Goal: Book appointment/travel/reservation

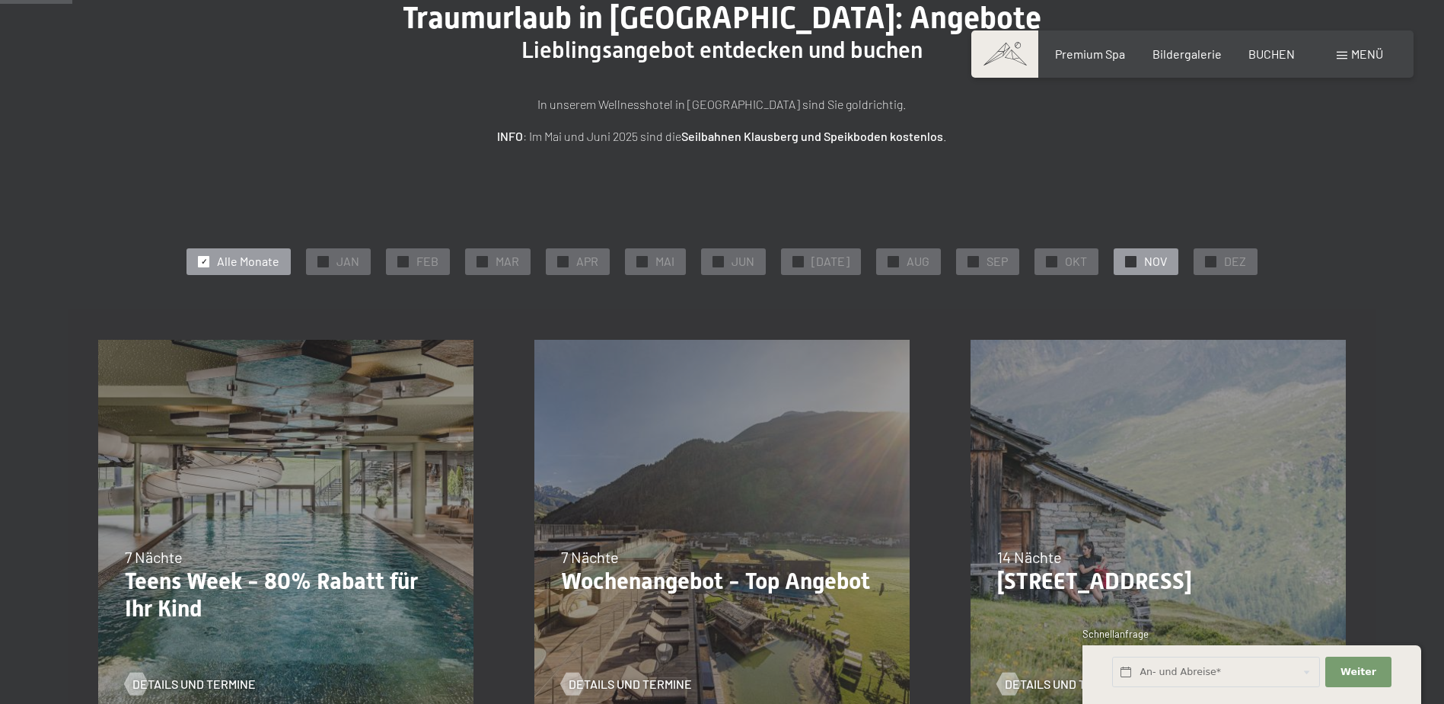
click at [1144, 260] on span "NOV" at bounding box center [1155, 261] width 23 height 17
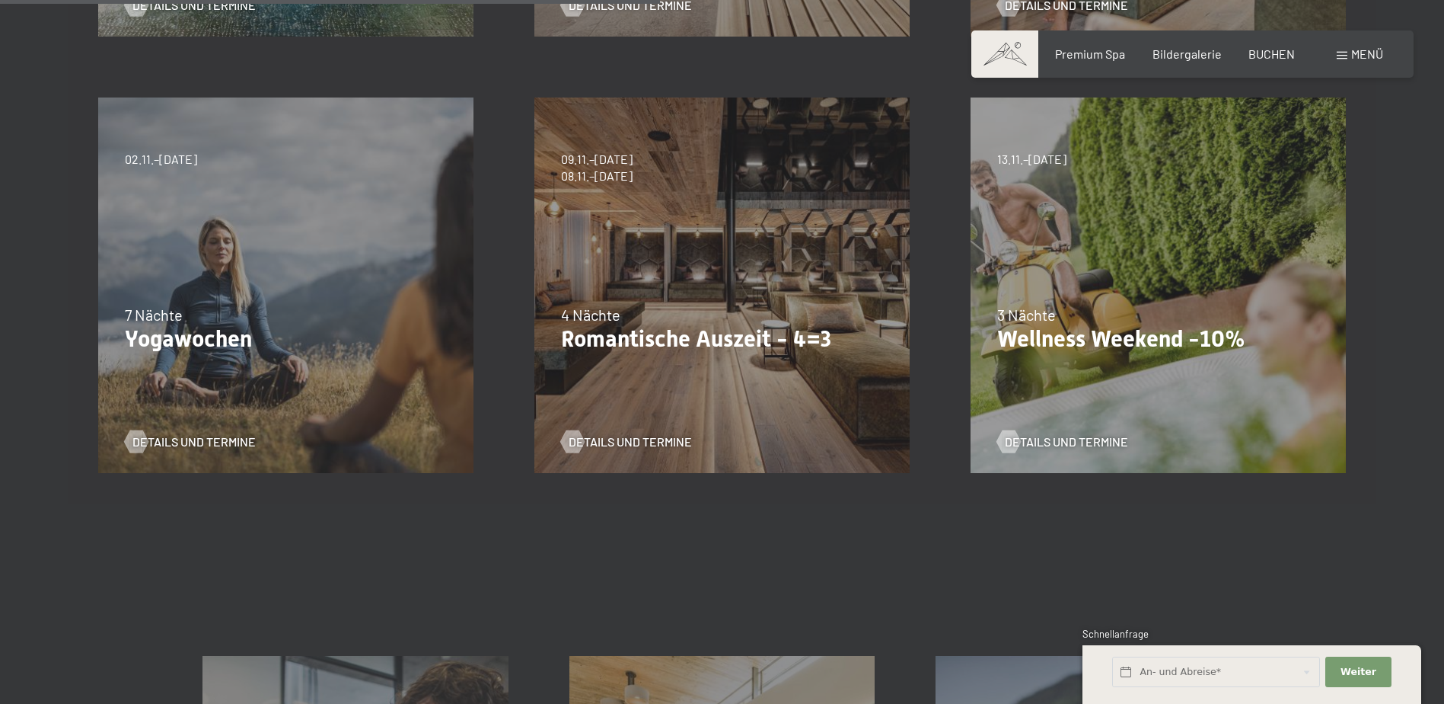
scroll to position [838, 0]
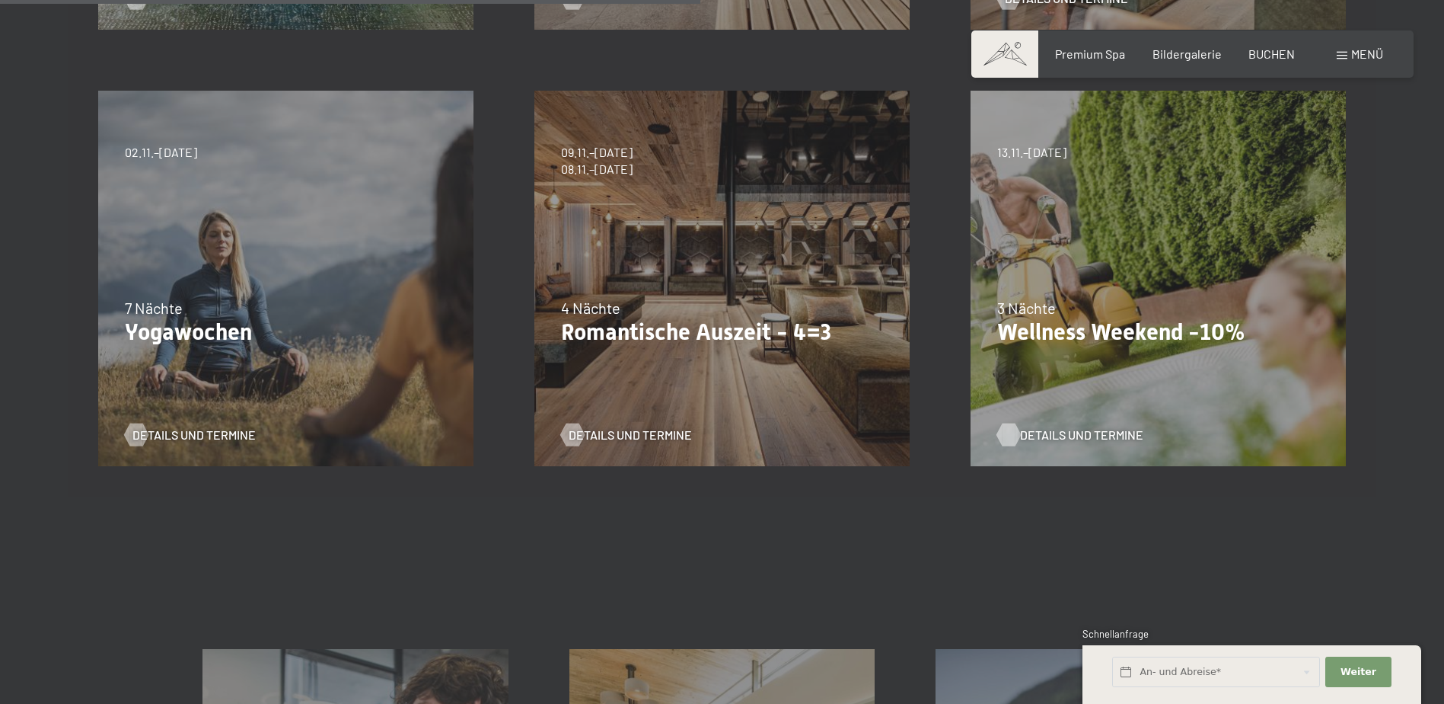
click at [1061, 433] on span "Details und Termine" at bounding box center [1081, 434] width 123 height 17
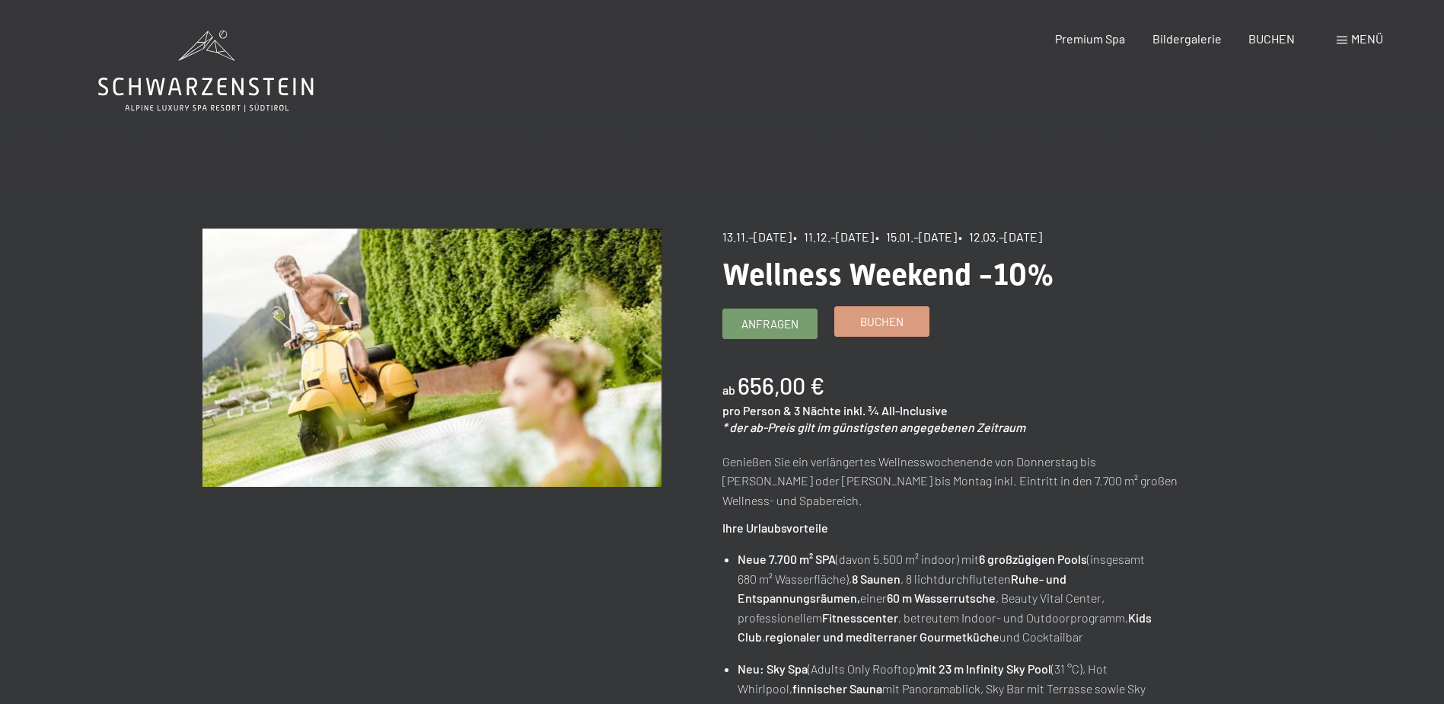
click at [905, 327] on link "Buchen" at bounding box center [882, 321] width 94 height 29
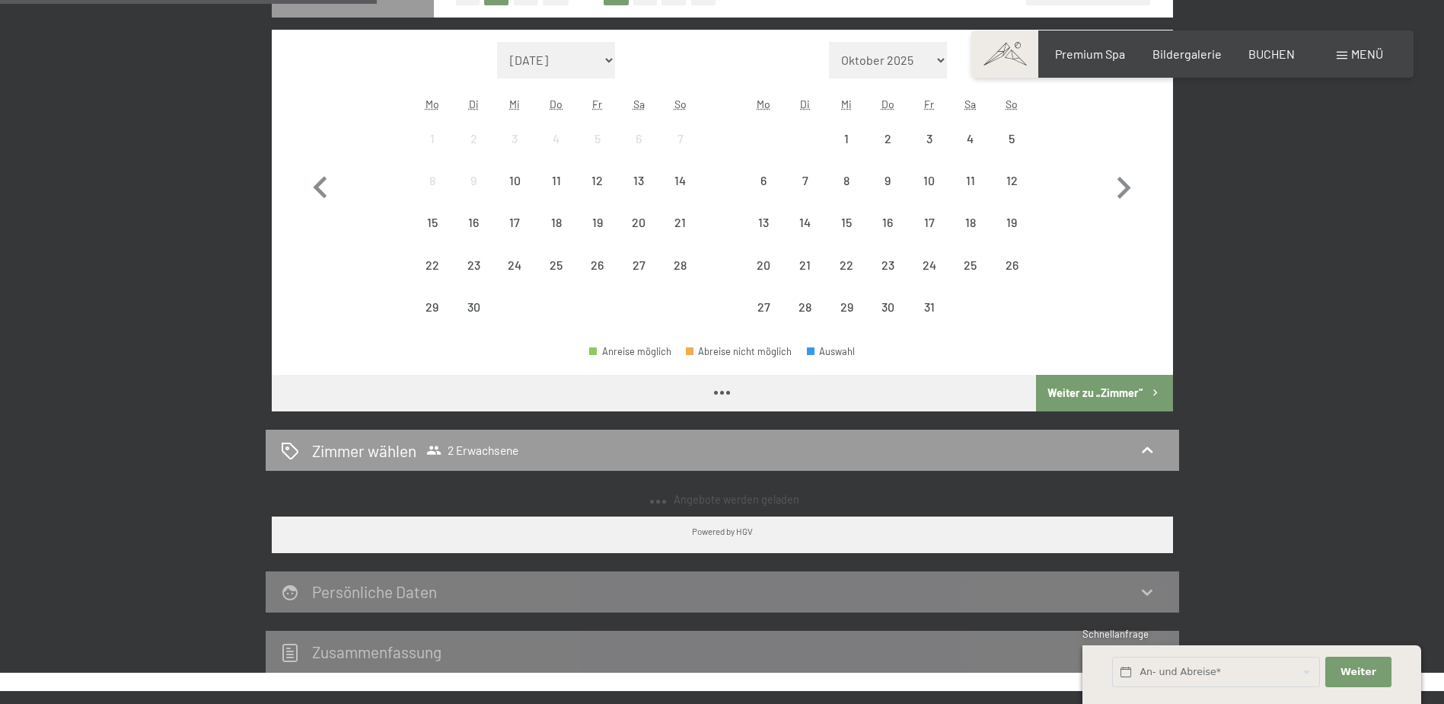
scroll to position [381, 0]
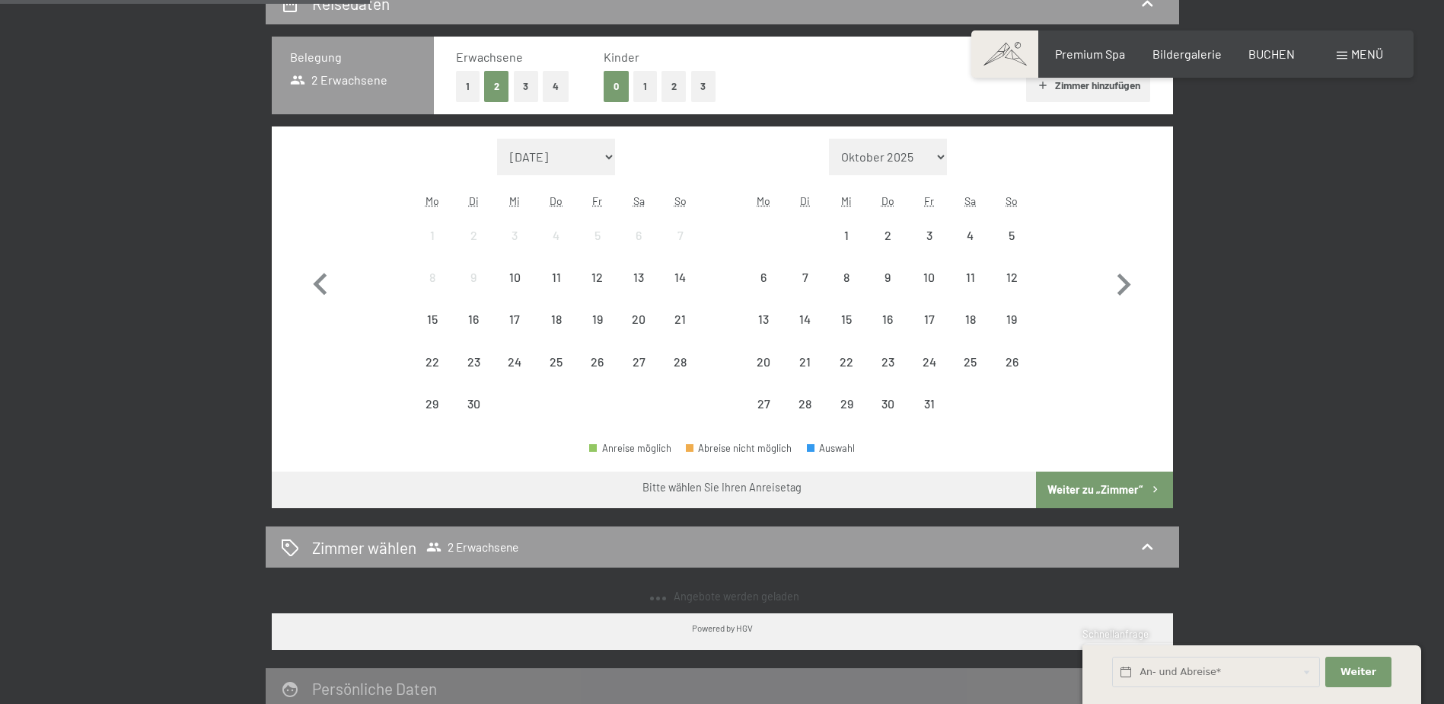
select select "[DATE]"
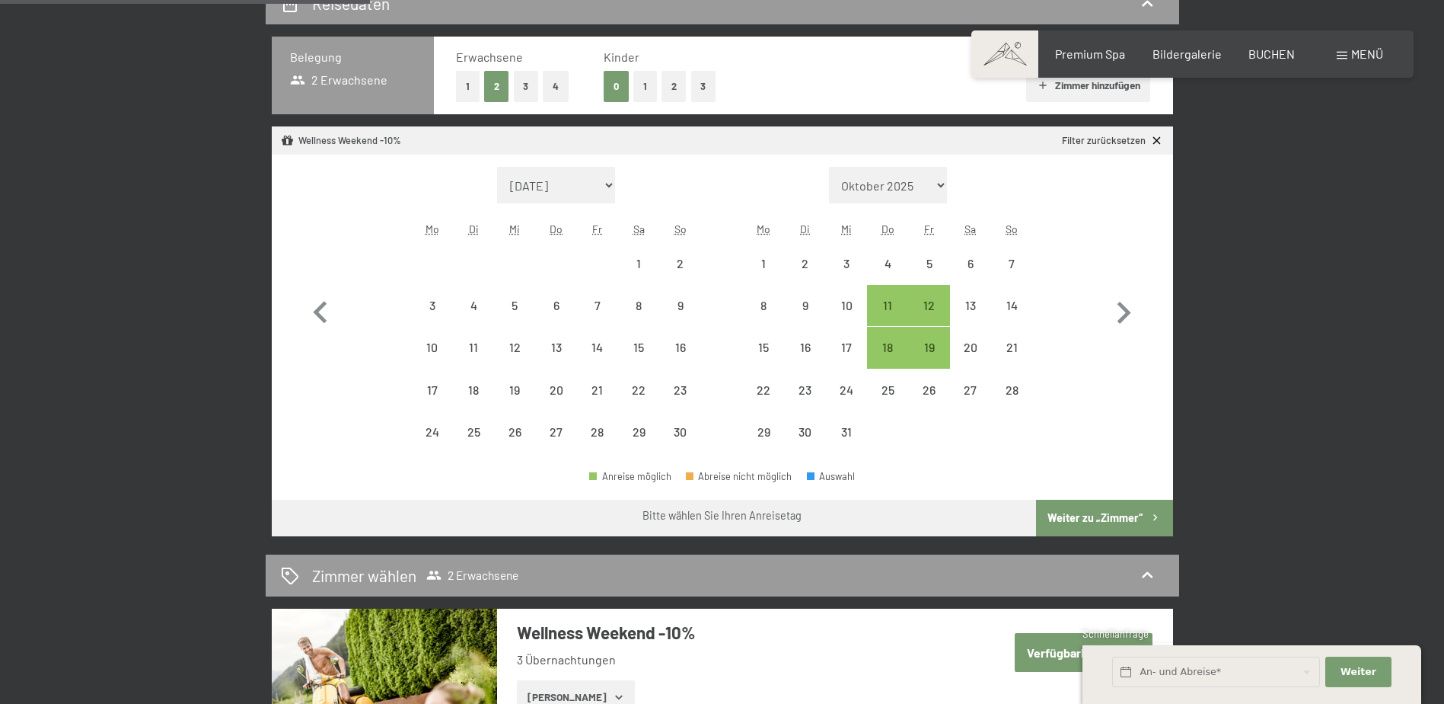
select select "2025-11-01"
select select "2025-12-01"
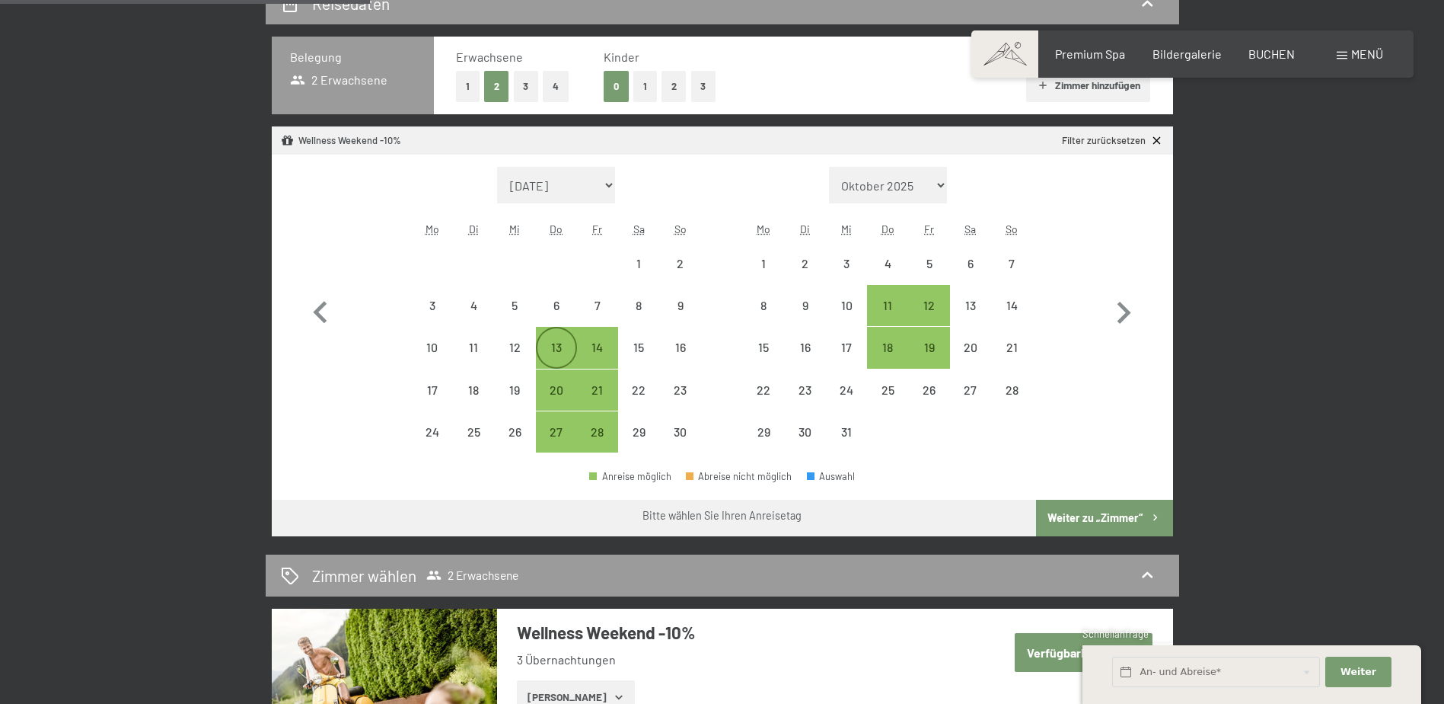
click at [556, 350] on div "13" at bounding box center [557, 360] width 38 height 38
select select "2025-11-01"
select select "2025-12-01"
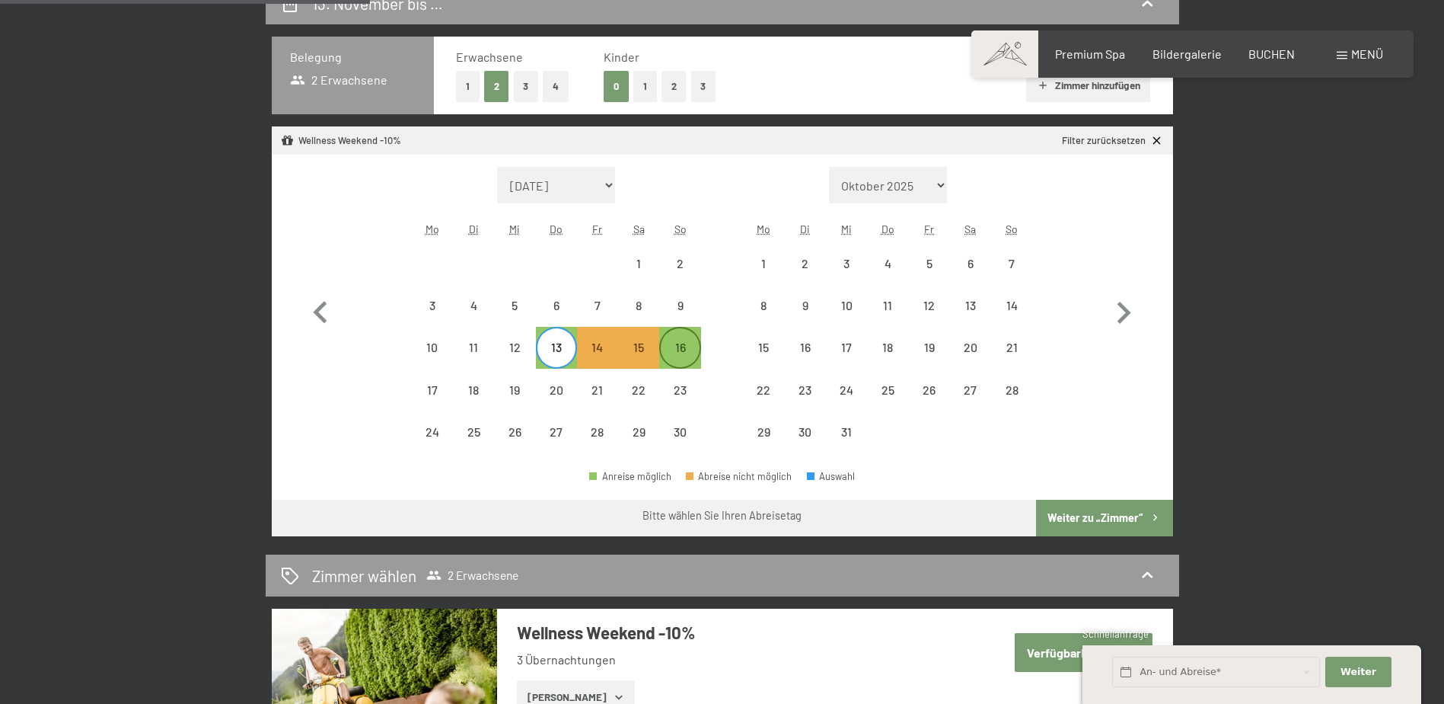
click at [688, 346] on div "16" at bounding box center [680, 360] width 38 height 38
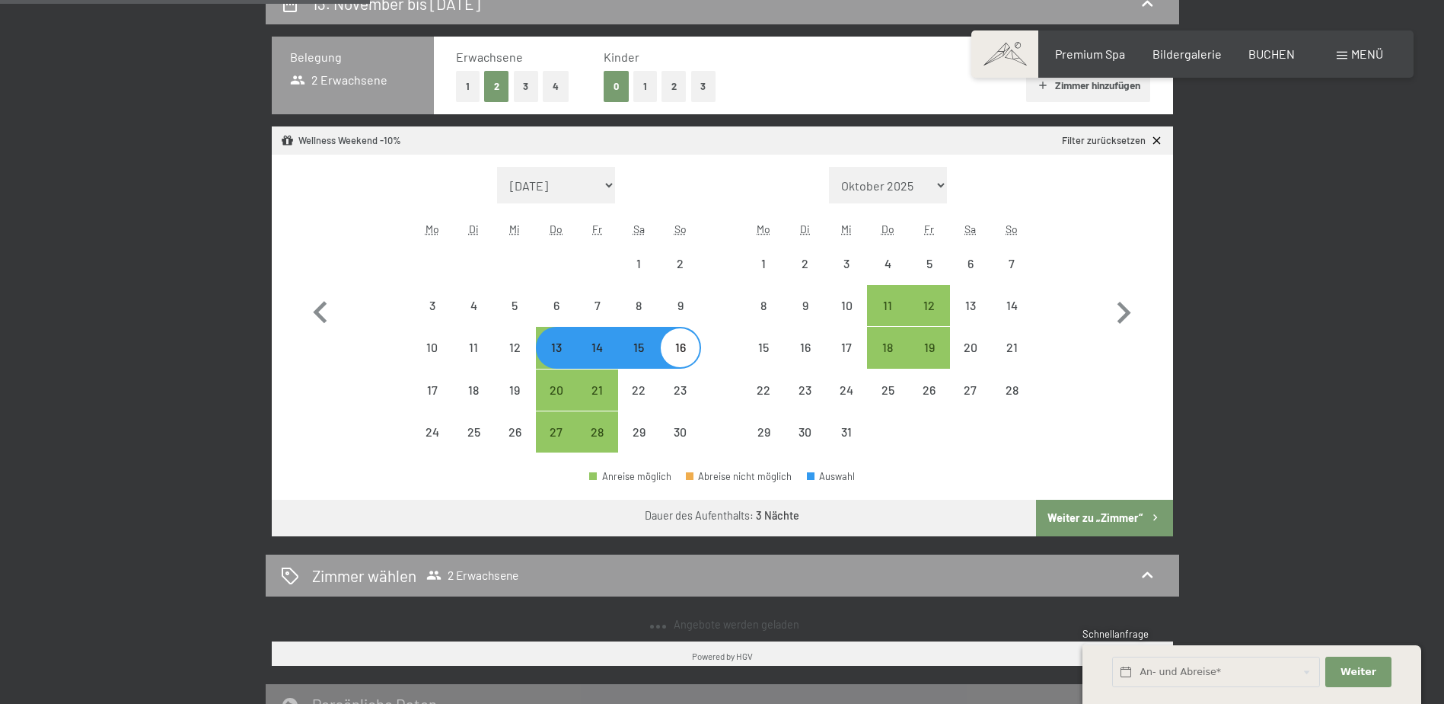
select select "2025-11-01"
select select "2025-12-01"
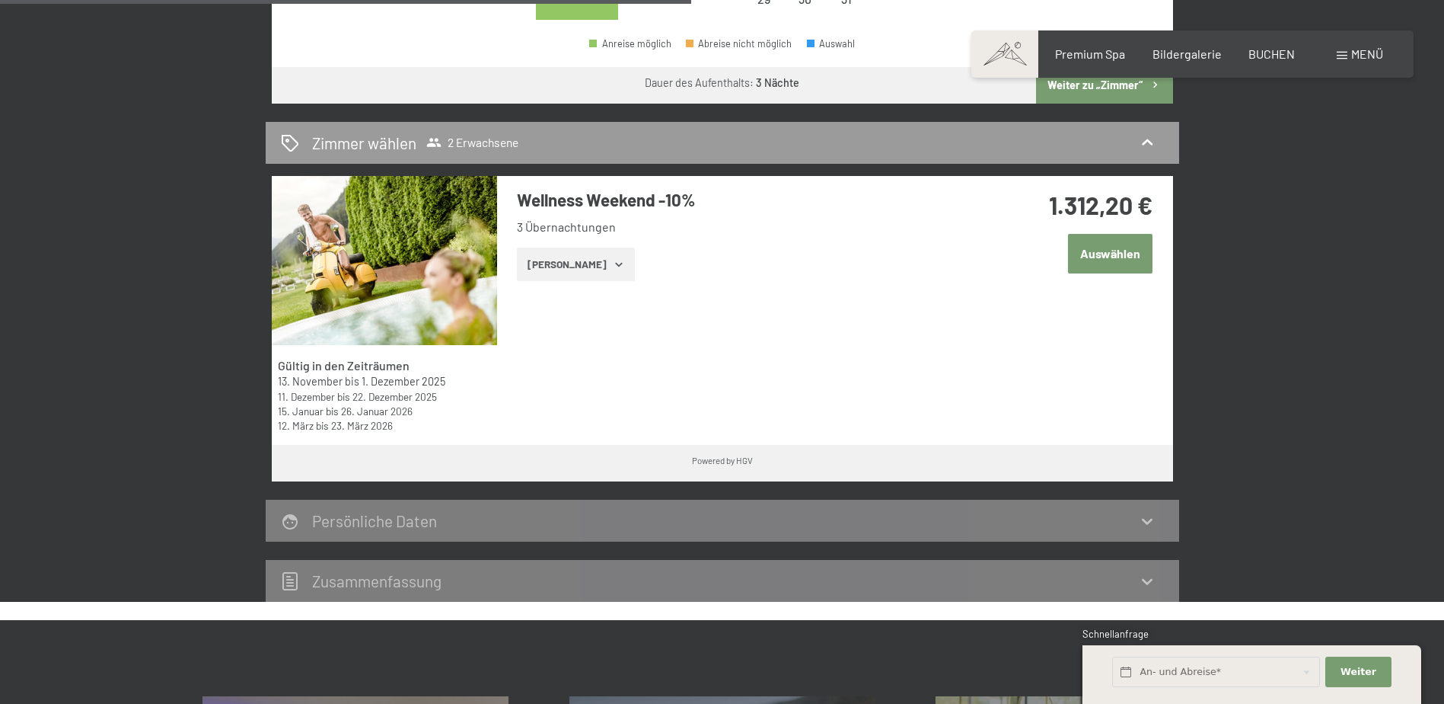
scroll to position [838, 0]
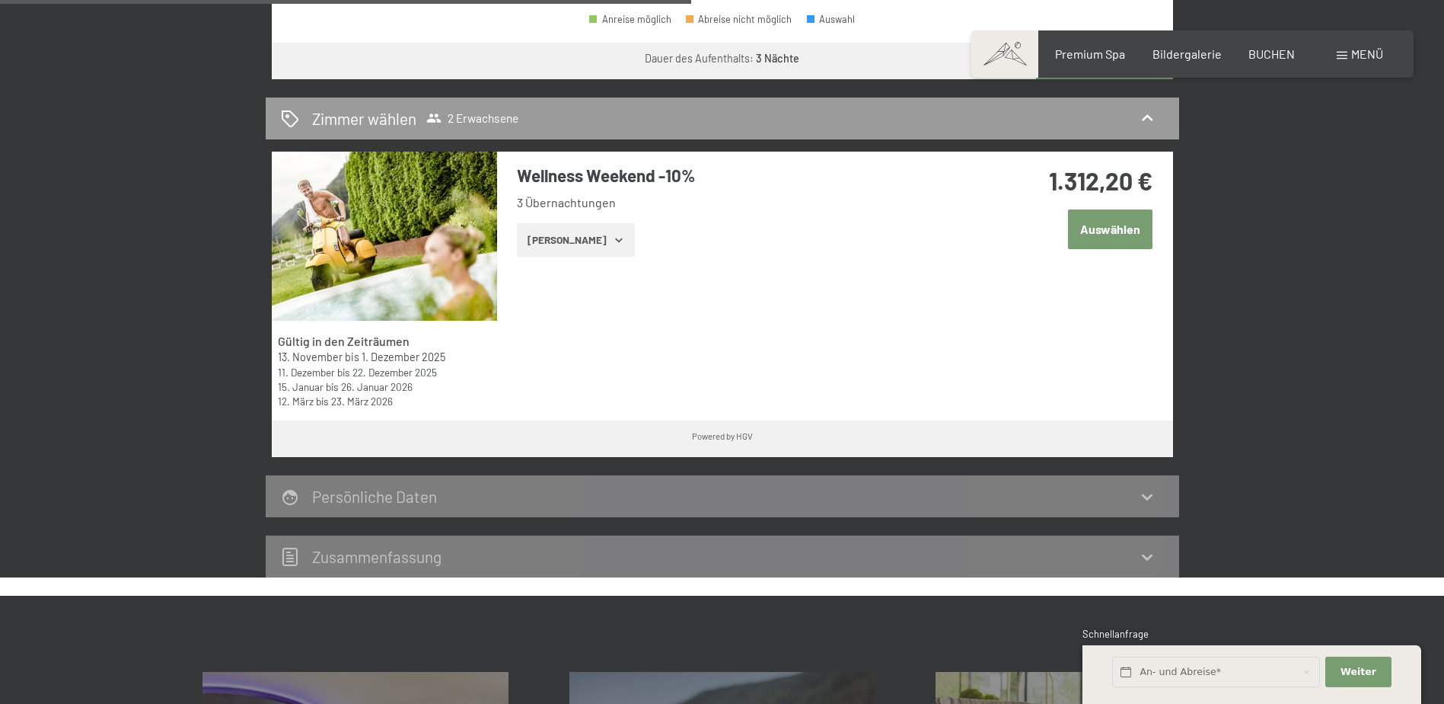
click at [1108, 220] on button "Auswählen" at bounding box center [1110, 228] width 85 height 39
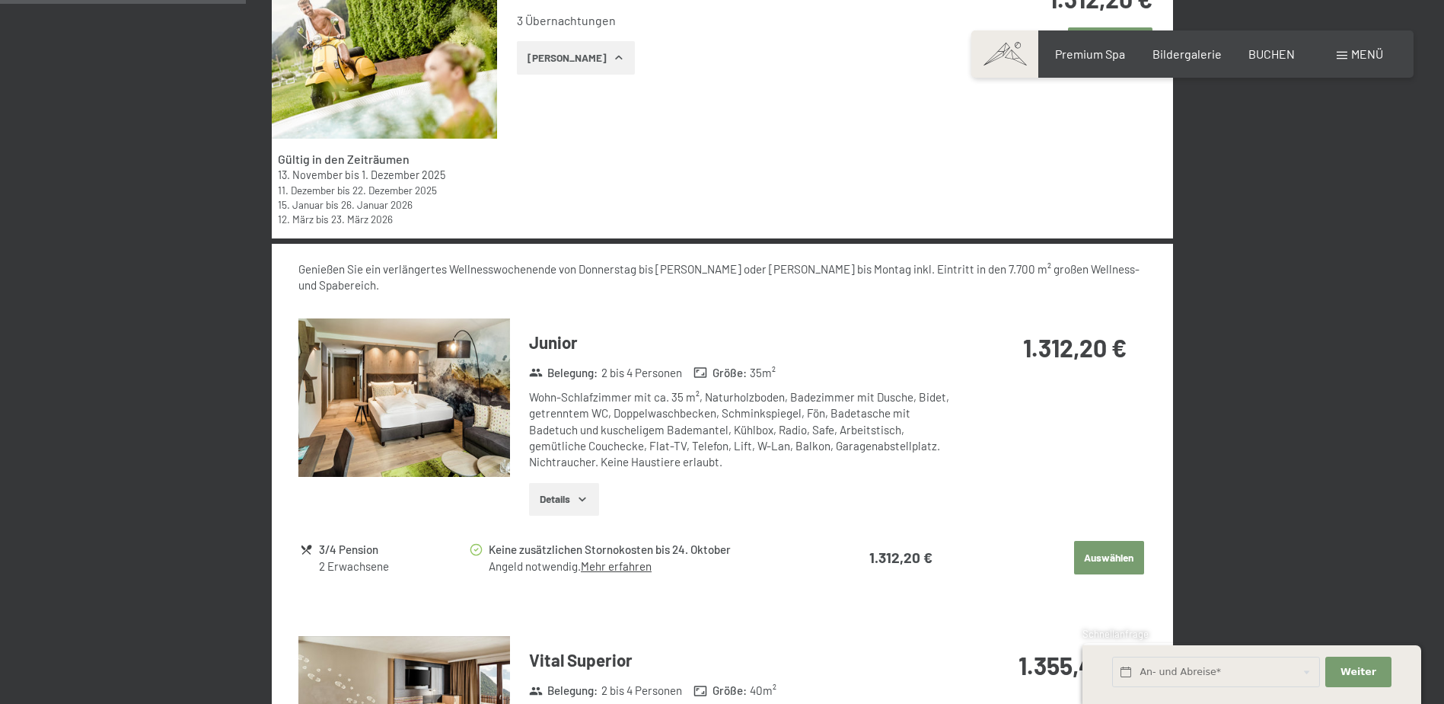
scroll to position [725, 0]
